Goal: Task Accomplishment & Management: Use online tool/utility

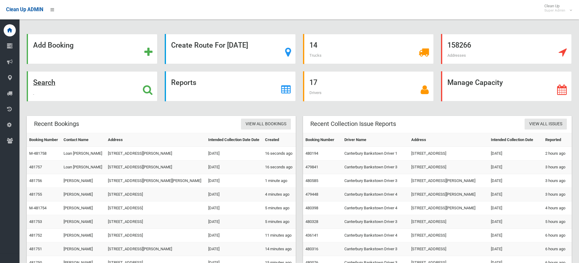
click at [147, 91] on icon at bounding box center [148, 90] width 10 height 10
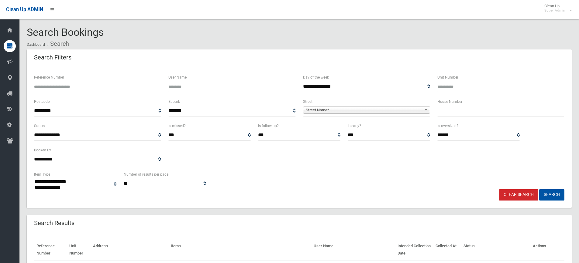
select select
click at [463, 114] on input "text" at bounding box center [500, 110] width 127 height 11
type input "**"
drag, startPoint x: 362, startPoint y: 107, endPoint x: 358, endPoint y: 109, distance: 4.1
click at [359, 109] on span "Street Name*" at bounding box center [364, 110] width 116 height 7
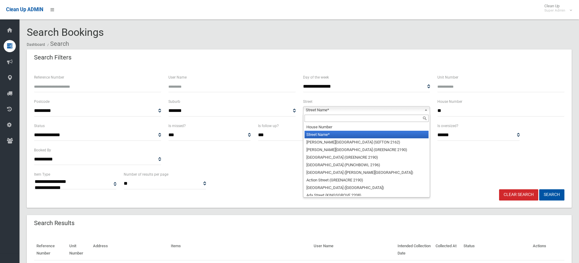
click at [340, 118] on input "text" at bounding box center [366, 118] width 124 height 7
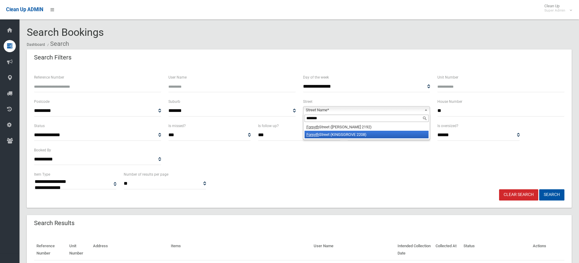
type input "*******"
click at [364, 161] on div "**********" at bounding box center [298, 146] width 537 height 49
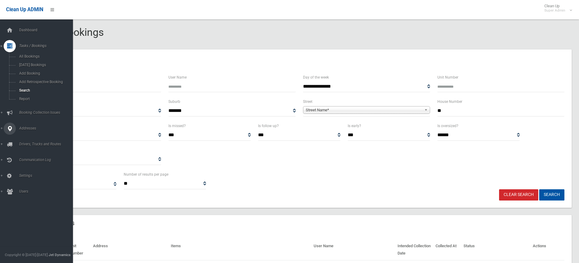
click at [8, 129] on icon at bounding box center [9, 129] width 5 height 12
click at [27, 77] on span "Addresses" at bounding box center [47, 77] width 60 height 4
click at [30, 88] on span "All Addresses" at bounding box center [44, 88] width 55 height 4
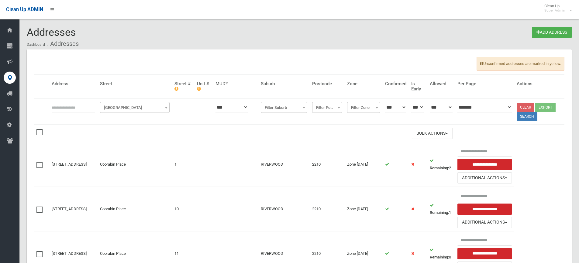
click at [67, 108] on input "text" at bounding box center [73, 107] width 43 height 11
type input "**********"
click button at bounding box center [0, 0] width 0 height 0
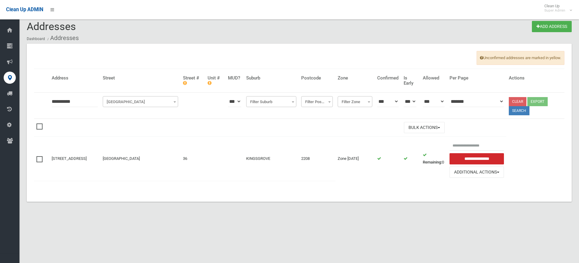
scroll to position [7, 0]
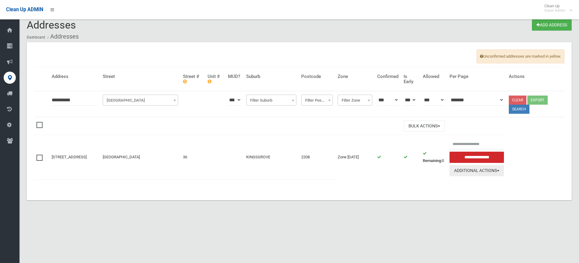
click at [487, 170] on button "Additional Actions" at bounding box center [476, 170] width 55 height 11
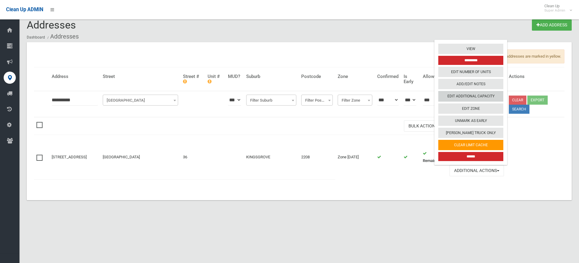
click at [477, 95] on link "Edit Additional Capacity" at bounding box center [470, 96] width 65 height 10
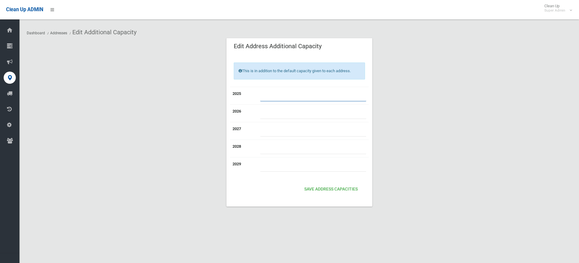
click at [263, 92] on input "number" at bounding box center [313, 95] width 106 height 11
type input "*"
click at [323, 188] on button "Save Address capacities" at bounding box center [331, 189] width 58 height 11
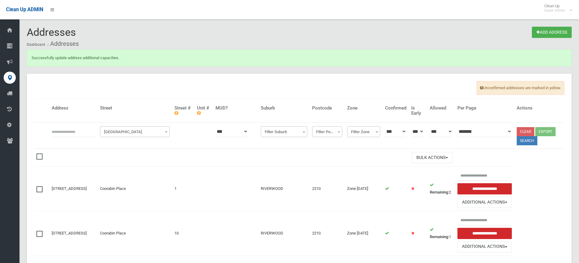
drag, startPoint x: 0, startPoint y: 0, endPoint x: 117, endPoint y: 70, distance: 136.7
click at [117, 70] on div "Successfully update address additional capacities." at bounding box center [299, 62] width 552 height 24
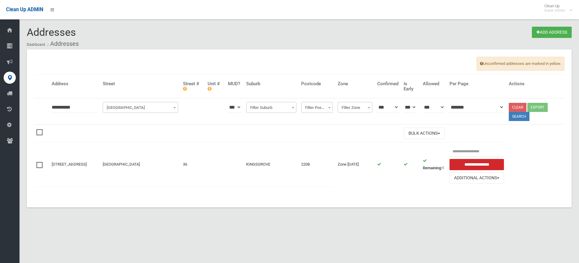
scroll to position [7, 0]
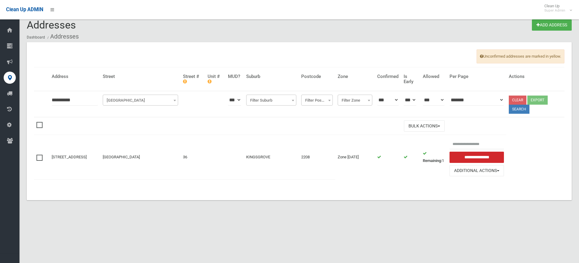
click at [396, 213] on section "Addresses Add Address Dashboard Addresses Unconfirmed addresses are marked in y…" at bounding box center [298, 117] width 559 height 196
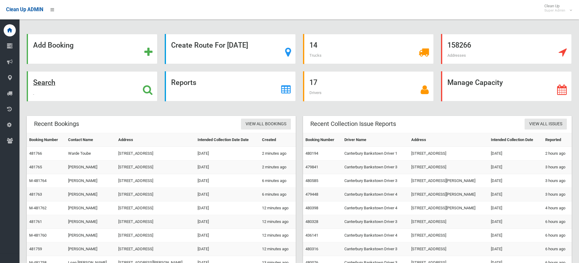
click at [146, 89] on icon at bounding box center [148, 90] width 10 height 10
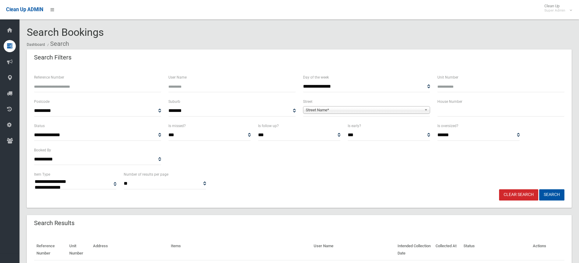
select select
click at [455, 112] on input "text" at bounding box center [500, 110] width 127 height 11
type input "**"
click at [353, 109] on span "Street Name*" at bounding box center [364, 110] width 116 height 7
click at [322, 108] on span "Street Name*" at bounding box center [364, 110] width 116 height 7
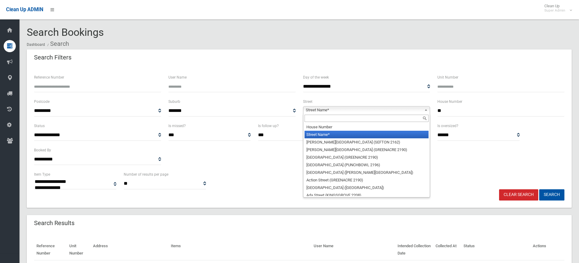
click at [317, 116] on input "text" at bounding box center [366, 118] width 124 height 7
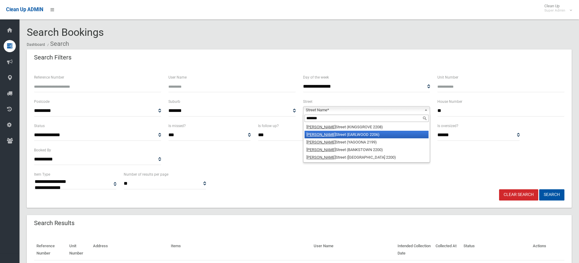
type input "*******"
click at [351, 138] on li "[PERSON_NAME] (EARLWOOD 2206)" at bounding box center [366, 135] width 124 height 8
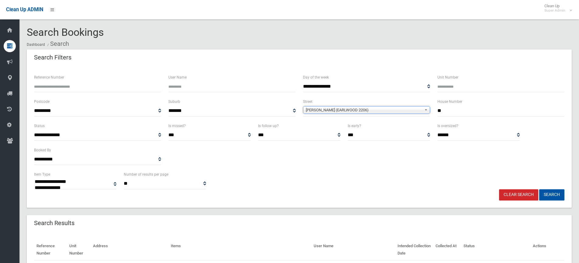
click at [376, 183] on div "**********" at bounding box center [298, 180] width 537 height 19
click at [545, 191] on button "Search" at bounding box center [551, 195] width 25 height 11
select select
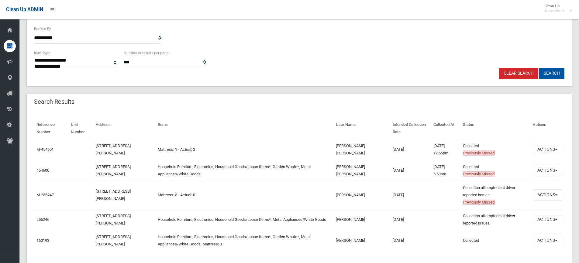
scroll to position [139, 0]
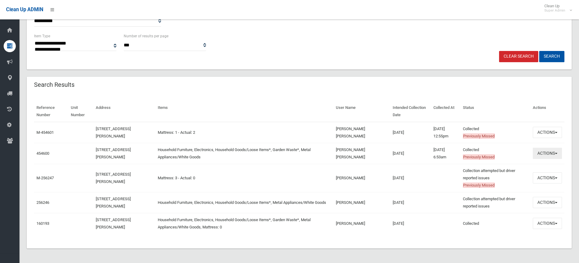
click at [556, 152] on button "Actions" at bounding box center [547, 153] width 29 height 11
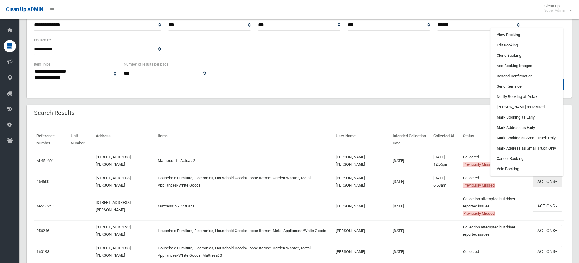
scroll to position [78, 0]
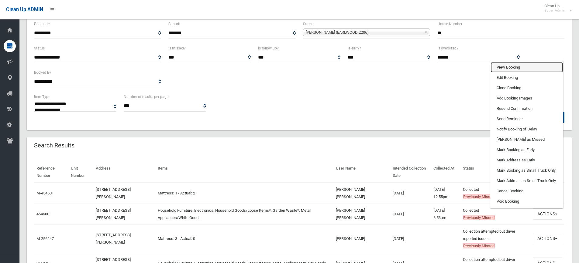
click at [508, 65] on link "View Booking" at bounding box center [526, 67] width 72 height 10
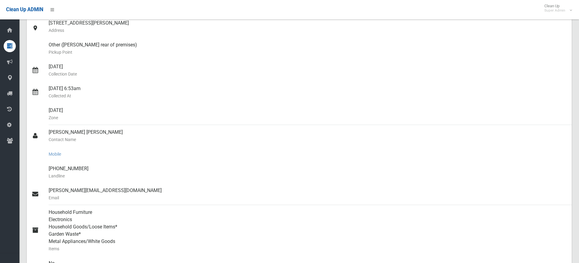
scroll to position [91, 0]
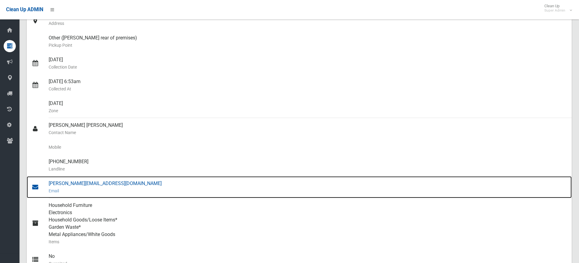
click at [80, 185] on div "[PERSON_NAME][EMAIL_ADDRESS][DOMAIN_NAME] Email" at bounding box center [308, 188] width 518 height 22
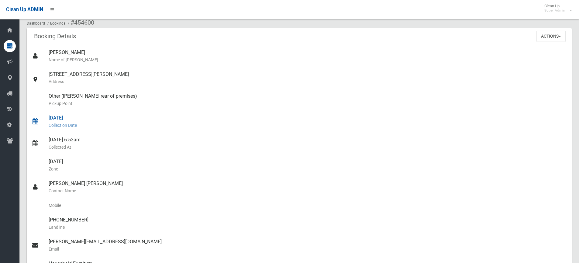
scroll to position [0, 0]
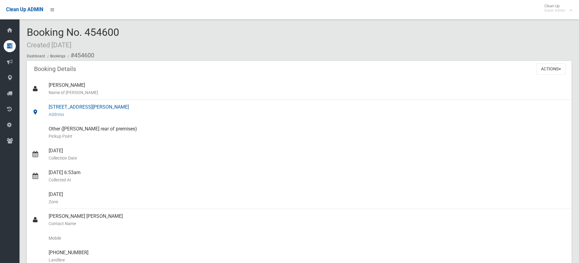
drag, startPoint x: 112, startPoint y: 106, endPoint x: 39, endPoint y: 107, distance: 73.2
click at [39, 107] on link "[STREET_ADDRESS][PERSON_NAME] Address" at bounding box center [299, 111] width 545 height 22
copy link "19 William Street, EARLWOOD"
click at [159, 30] on div "Booking No. 454600 Created 31/03/2025 Dashboard Bookings #454600" at bounding box center [299, 44] width 545 height 34
